Goal: Task Accomplishment & Management: Complete application form

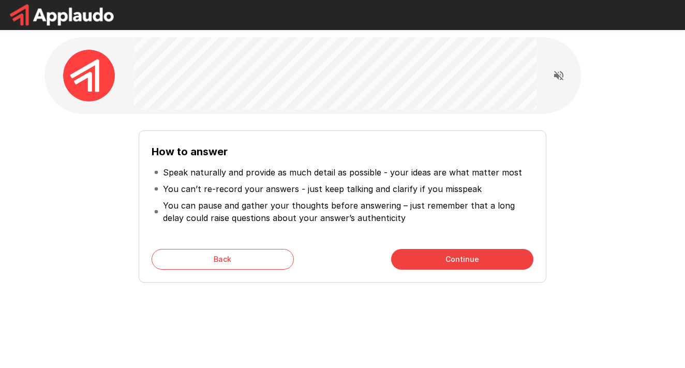
click at [465, 259] on button "Continue" at bounding box center [462, 259] width 142 height 21
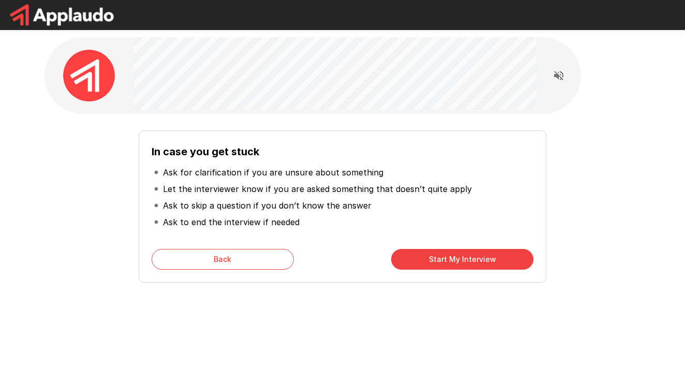
click at [465, 259] on button "Start My Interview" at bounding box center [462, 259] width 142 height 21
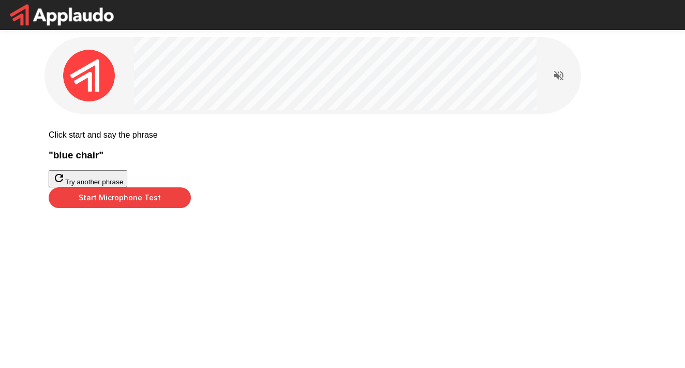
click at [191, 208] on button "Start Microphone Test" at bounding box center [120, 197] width 142 height 21
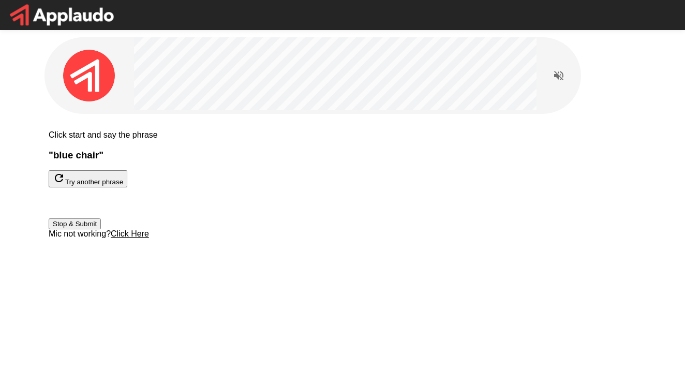
click at [101, 229] on button "Stop & Submit" at bounding box center [75, 223] width 52 height 11
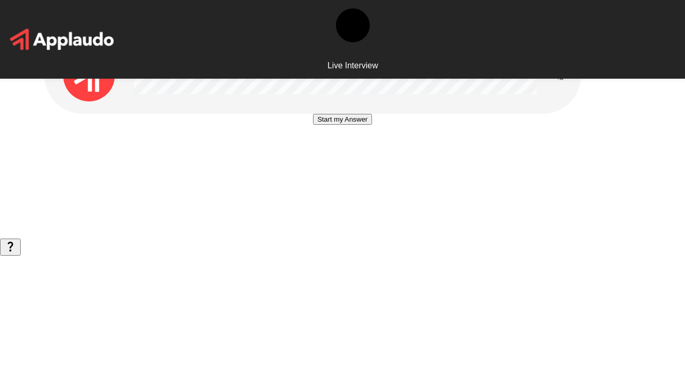
click at [350, 125] on button "Start my Answer" at bounding box center [342, 119] width 58 height 11
click at [350, 156] on button "Stop & Submit" at bounding box center [342, 150] width 52 height 11
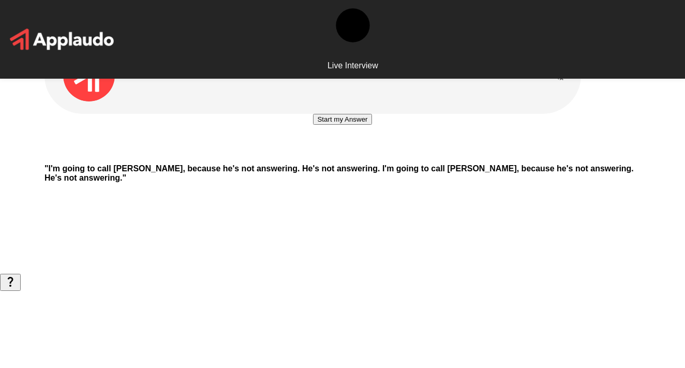
click at [350, 125] on button "Start my Answer" at bounding box center [342, 119] width 58 height 11
click at [350, 156] on button "Stop & Submit" at bounding box center [342, 150] width 52 height 11
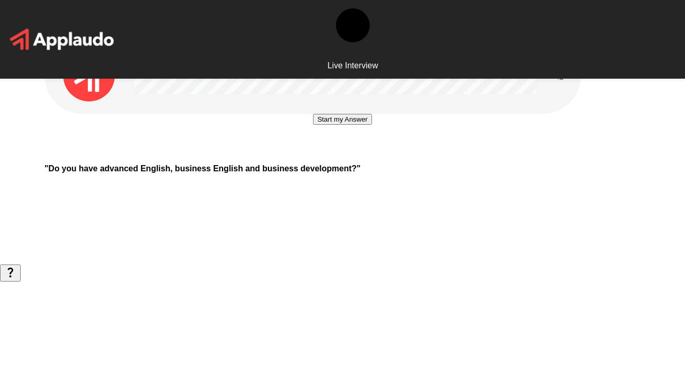
click at [349, 125] on button "Start my Answer" at bounding box center [342, 119] width 58 height 11
click at [349, 156] on button "Stop & Submit" at bounding box center [342, 150] width 52 height 11
click at [349, 125] on button "Start my Answer" at bounding box center [342, 119] width 58 height 11
click at [349, 156] on button "Stop & Submit" at bounding box center [342, 150] width 52 height 11
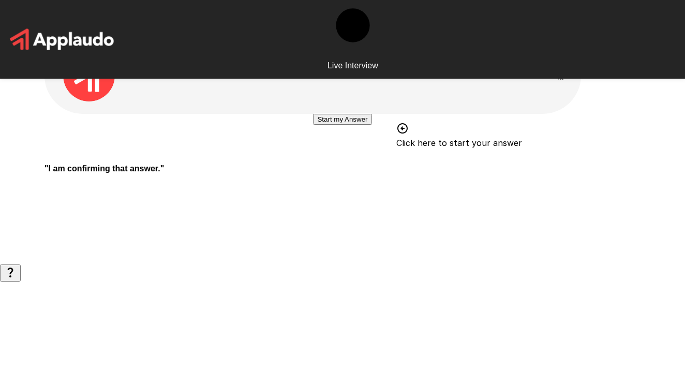
click at [371, 125] on button "Start my Answer" at bounding box center [342, 119] width 58 height 11
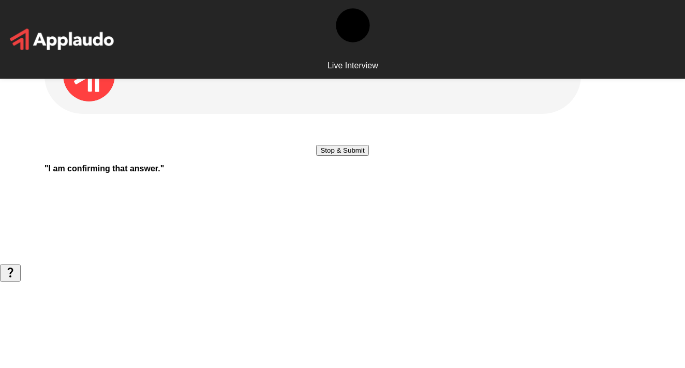
click at [349, 156] on button "Stop & Submit" at bounding box center [342, 150] width 52 height 11
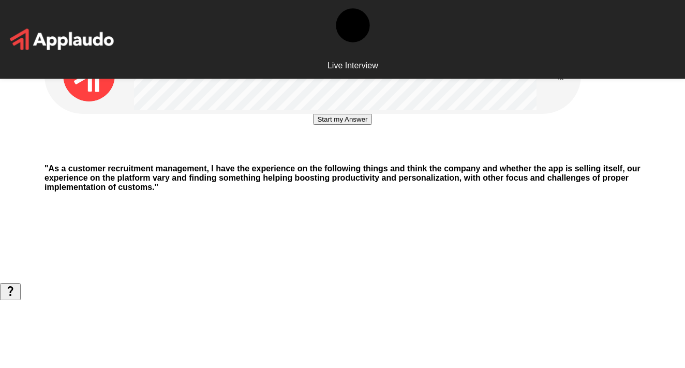
click at [347, 125] on button "Start my Answer" at bounding box center [342, 119] width 58 height 11
click at [347, 156] on button "Stop & Submit" at bounding box center [342, 150] width 52 height 11
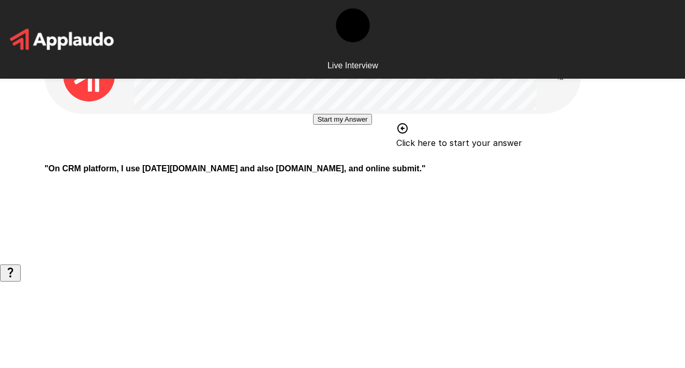
click at [352, 125] on button "Start my Answer" at bounding box center [342, 119] width 58 height 11
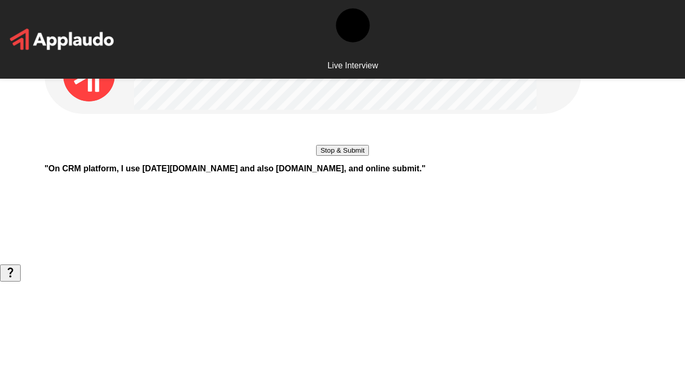
click at [352, 156] on button "Stop & Submit" at bounding box center [342, 150] width 52 height 11
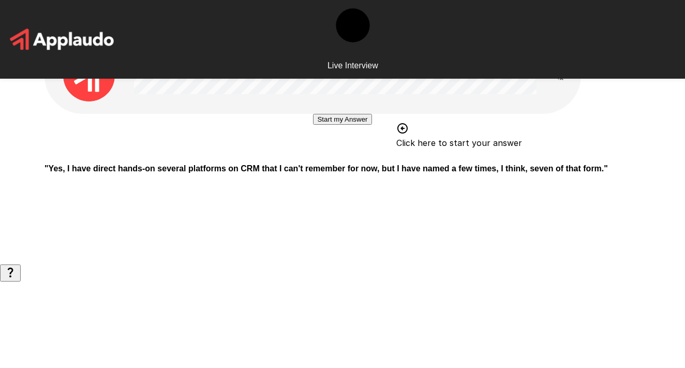
click at [349, 125] on button "Start my Answer" at bounding box center [342, 119] width 58 height 11
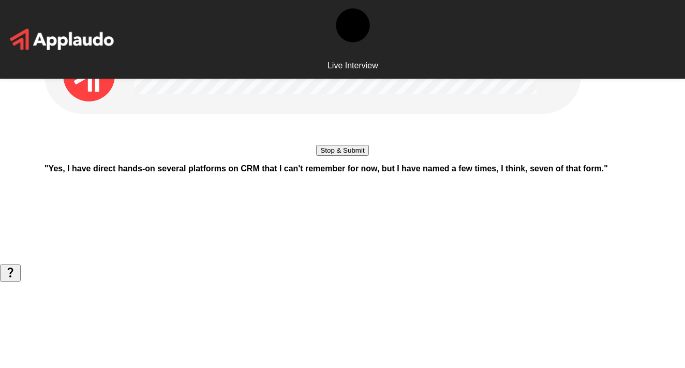
click at [362, 156] on button "Stop & Submit" at bounding box center [342, 150] width 52 height 11
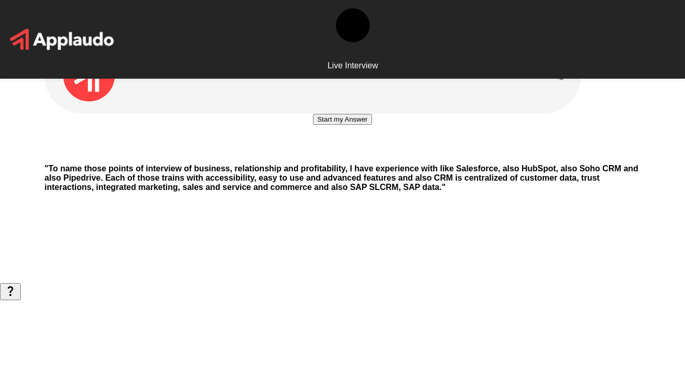
click at [358, 125] on button "Start my Answer" at bounding box center [342, 119] width 58 height 11
click at [358, 156] on button "Stop & Submit" at bounding box center [342, 150] width 52 height 11
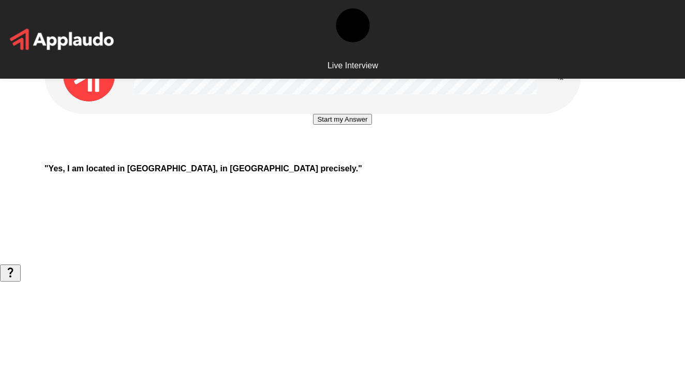
click at [357, 125] on button "Start my Answer" at bounding box center [342, 119] width 58 height 11
click at [357, 156] on button "Stop & Submit" at bounding box center [342, 150] width 52 height 11
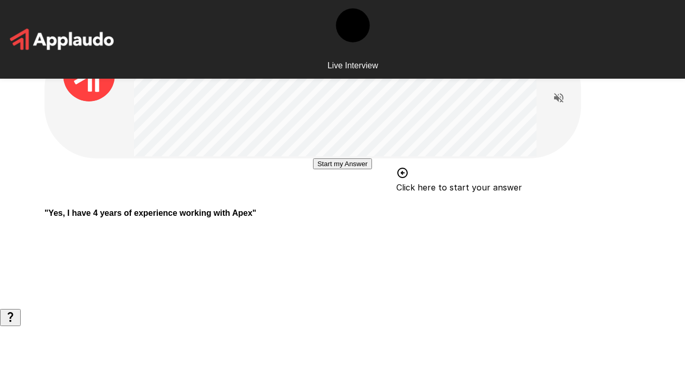
click at [359, 0] on div "Live Interview" at bounding box center [342, 39] width 685 height 79
click at [349, 169] on button "Start my Answer" at bounding box center [342, 163] width 58 height 11
click at [352, 200] on button "Stop & Submit" at bounding box center [342, 194] width 52 height 11
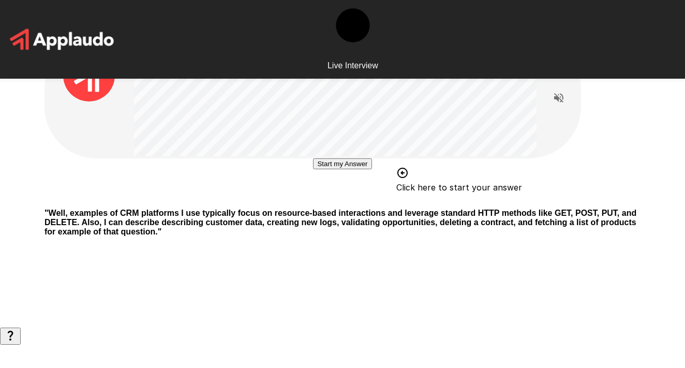
click at [362, 169] on button "Start my Answer" at bounding box center [342, 163] width 58 height 11
click at [356, 200] on button "Stop & Submit" at bounding box center [342, 194] width 52 height 11
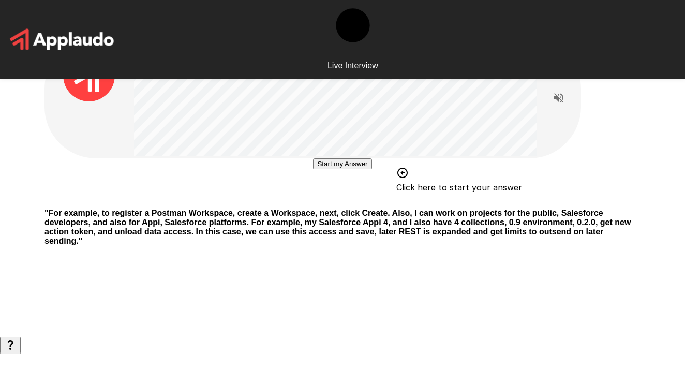
click at [371, 169] on button "Start my Answer" at bounding box center [342, 163] width 58 height 11
click at [355, 200] on button "Stop & Submit" at bounding box center [342, 194] width 52 height 11
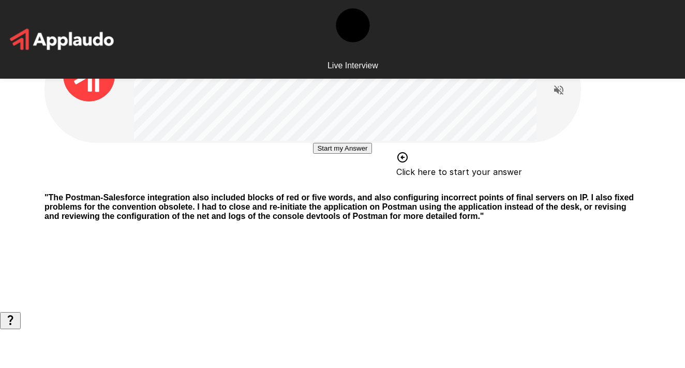
click at [348, 154] on button "Start my Answer" at bounding box center [342, 148] width 58 height 11
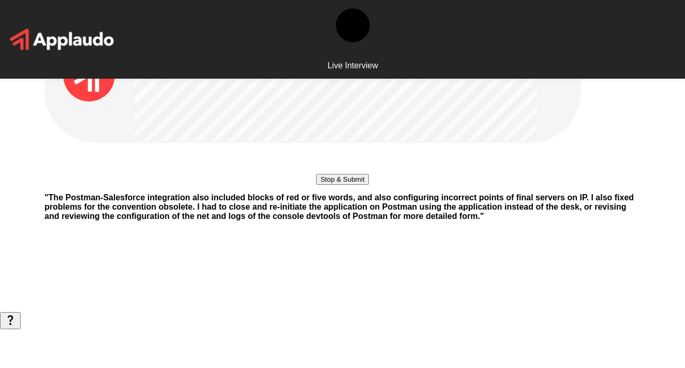
click at [345, 185] on button "Stop & Submit" at bounding box center [342, 179] width 52 height 11
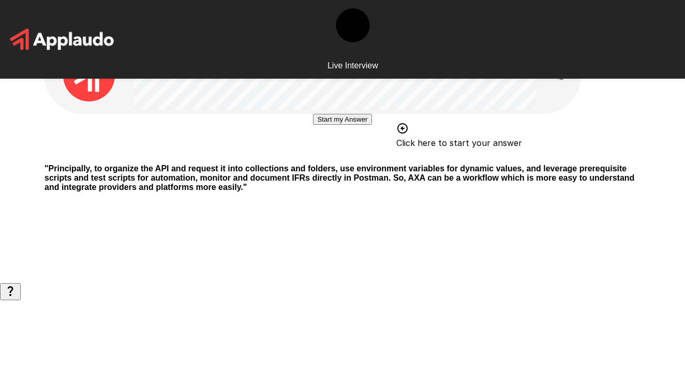
click at [343, 125] on button "Start my Answer" at bounding box center [342, 119] width 58 height 11
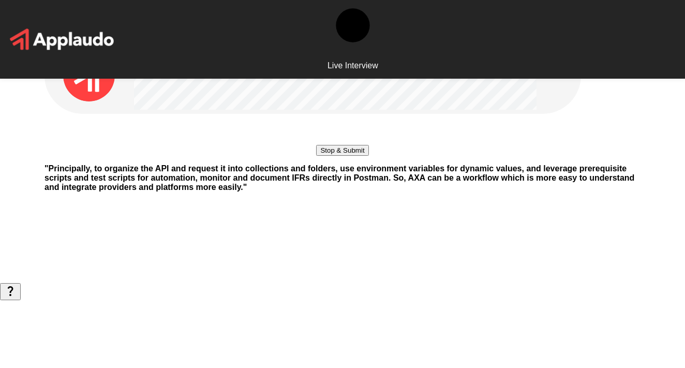
click at [354, 156] on button "Stop & Submit" at bounding box center [342, 150] width 52 height 11
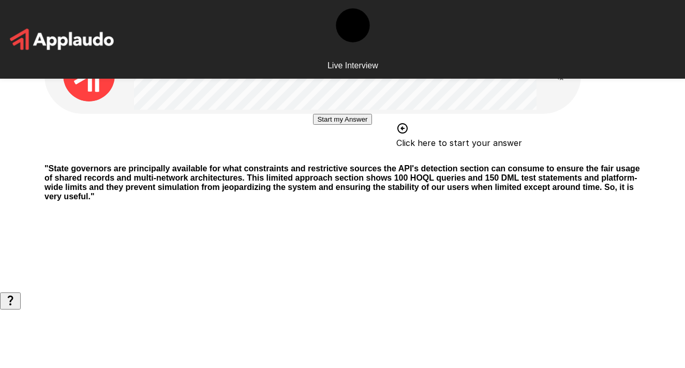
click at [363, 125] on button "Start my Answer" at bounding box center [342, 119] width 58 height 11
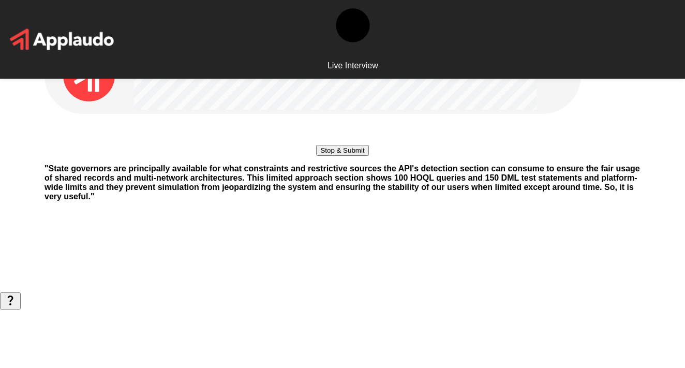
click at [358, 156] on button "Stop & Submit" at bounding box center [342, 150] width 52 height 11
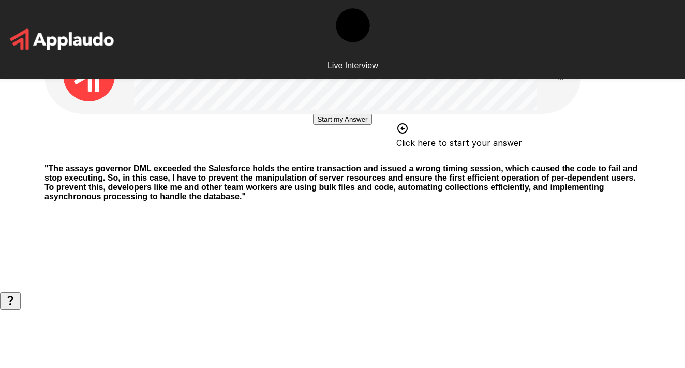
click at [332, 125] on button "Start my Answer" at bounding box center [342, 119] width 58 height 11
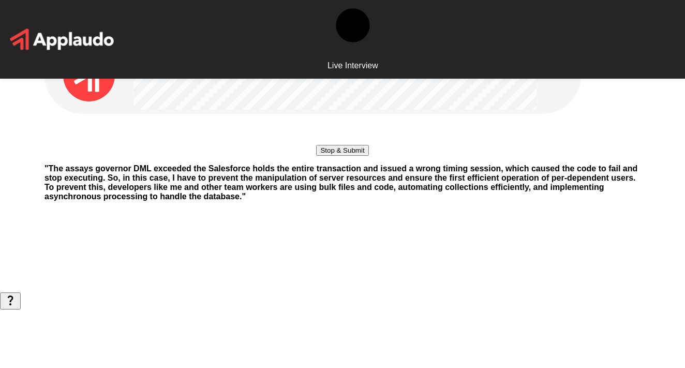
click at [353, 156] on button "Stop & Submit" at bounding box center [342, 150] width 52 height 11
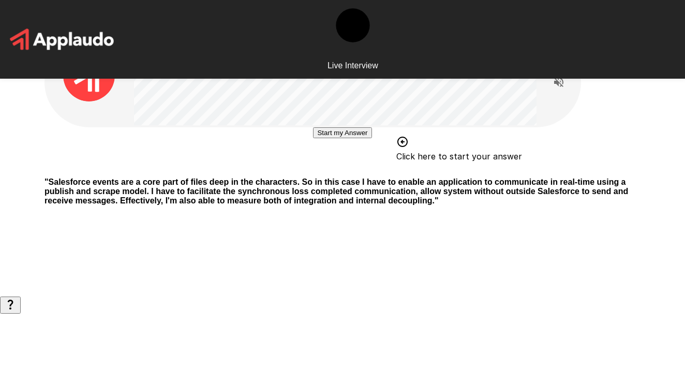
click at [349, 138] on button "Start my Answer" at bounding box center [342, 132] width 58 height 11
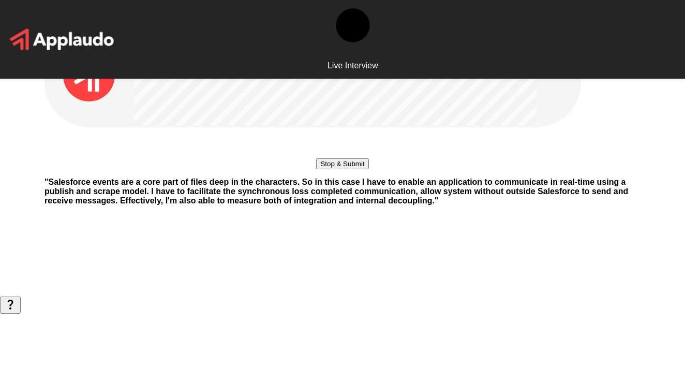
click at [345, 169] on button "Stop & Submit" at bounding box center [342, 163] width 52 height 11
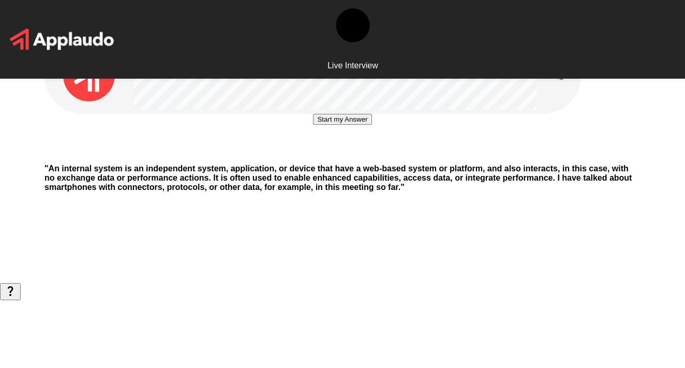
click at [347, 125] on button "Start my Answer" at bounding box center [342, 119] width 58 height 11
click at [347, 156] on button "Stop & Submit" at bounding box center [342, 150] width 52 height 11
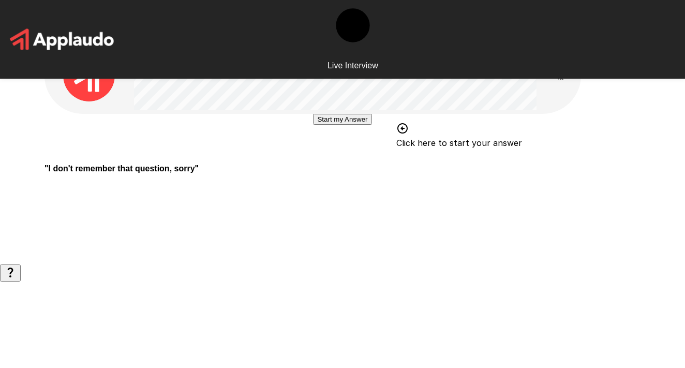
click at [333, 125] on button "Start my Answer" at bounding box center [342, 119] width 58 height 11
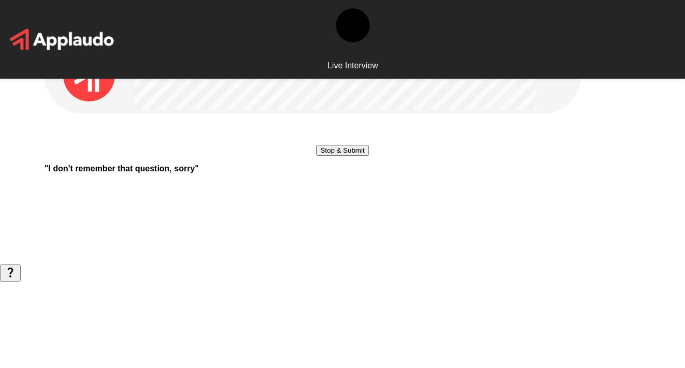
click at [367, 156] on button "Stop & Submit" at bounding box center [342, 150] width 52 height 11
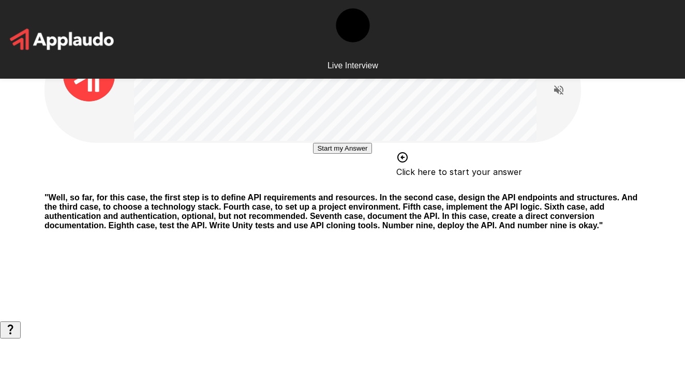
click at [353, 154] on button "Start my Answer" at bounding box center [342, 148] width 58 height 11
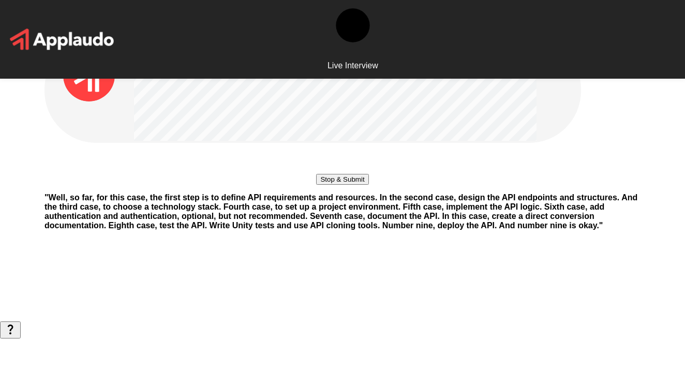
click at [341, 185] on button "Stop & Submit" at bounding box center [342, 179] width 52 height 11
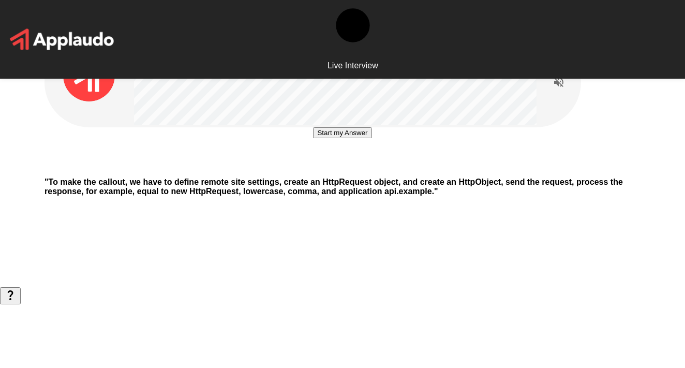
click at [339, 138] on button "Start my Answer" at bounding box center [342, 132] width 58 height 11
click at [339, 169] on button "Stop & Submit" at bounding box center [342, 163] width 52 height 11
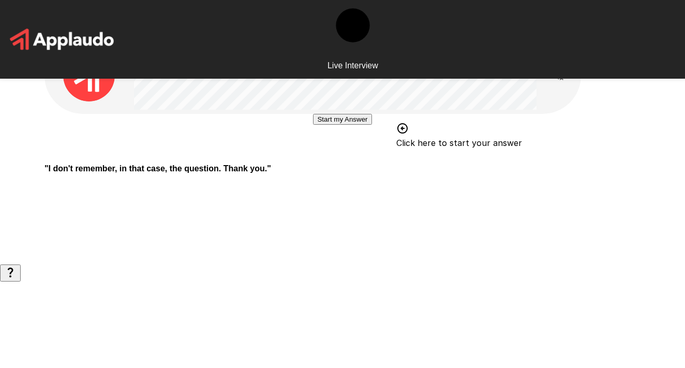
click at [369, 125] on button "Start my Answer" at bounding box center [342, 119] width 58 height 11
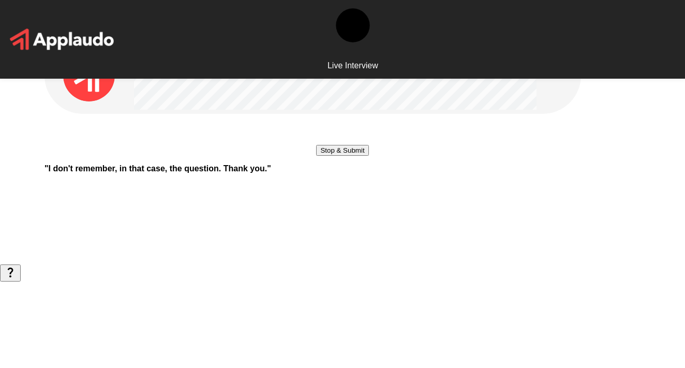
click at [354, 156] on button "Stop & Submit" at bounding box center [342, 150] width 52 height 11
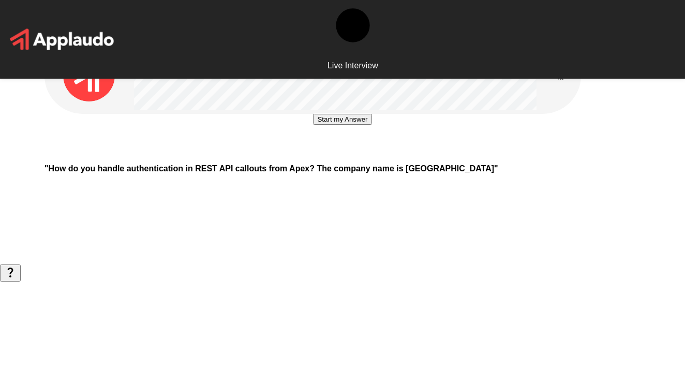
click at [355, 125] on button "Start my Answer" at bounding box center [342, 119] width 58 height 11
click at [355, 156] on button "Stop & Submit" at bounding box center [342, 150] width 52 height 11
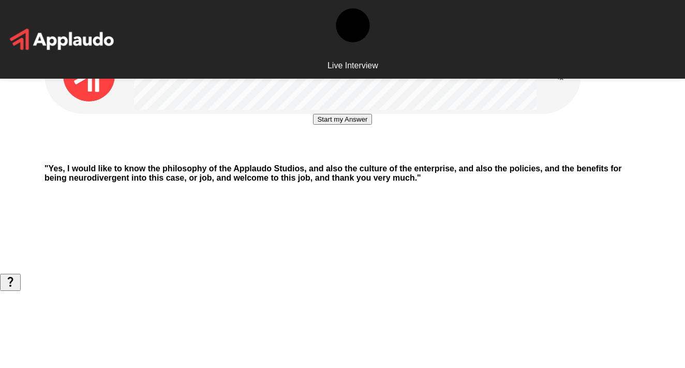
click at [355, 125] on button "Start my Answer" at bounding box center [342, 119] width 58 height 11
click at [355, 156] on button "Stop & Submit" at bounding box center [342, 150] width 52 height 11
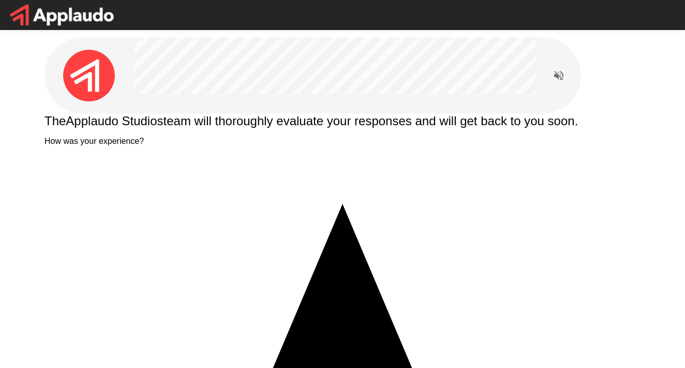
type textarea "**********"
